Goal: Find specific page/section: Find specific page/section

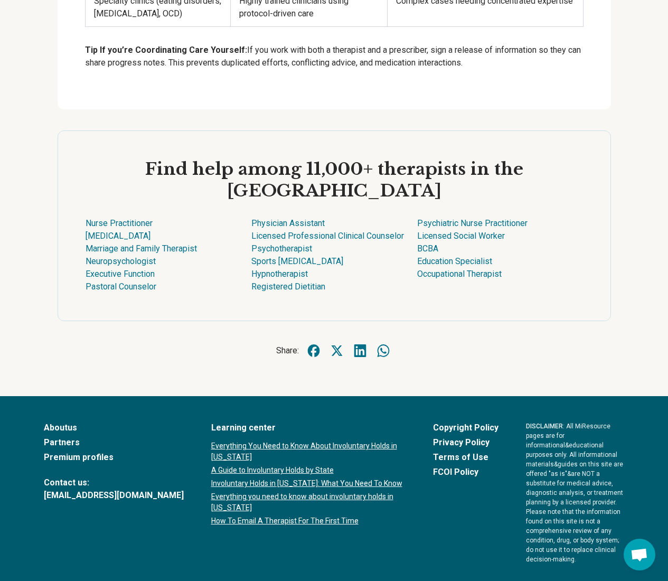
scroll to position [2244, 0]
